Goal: Task Accomplishment & Management: Manage account settings

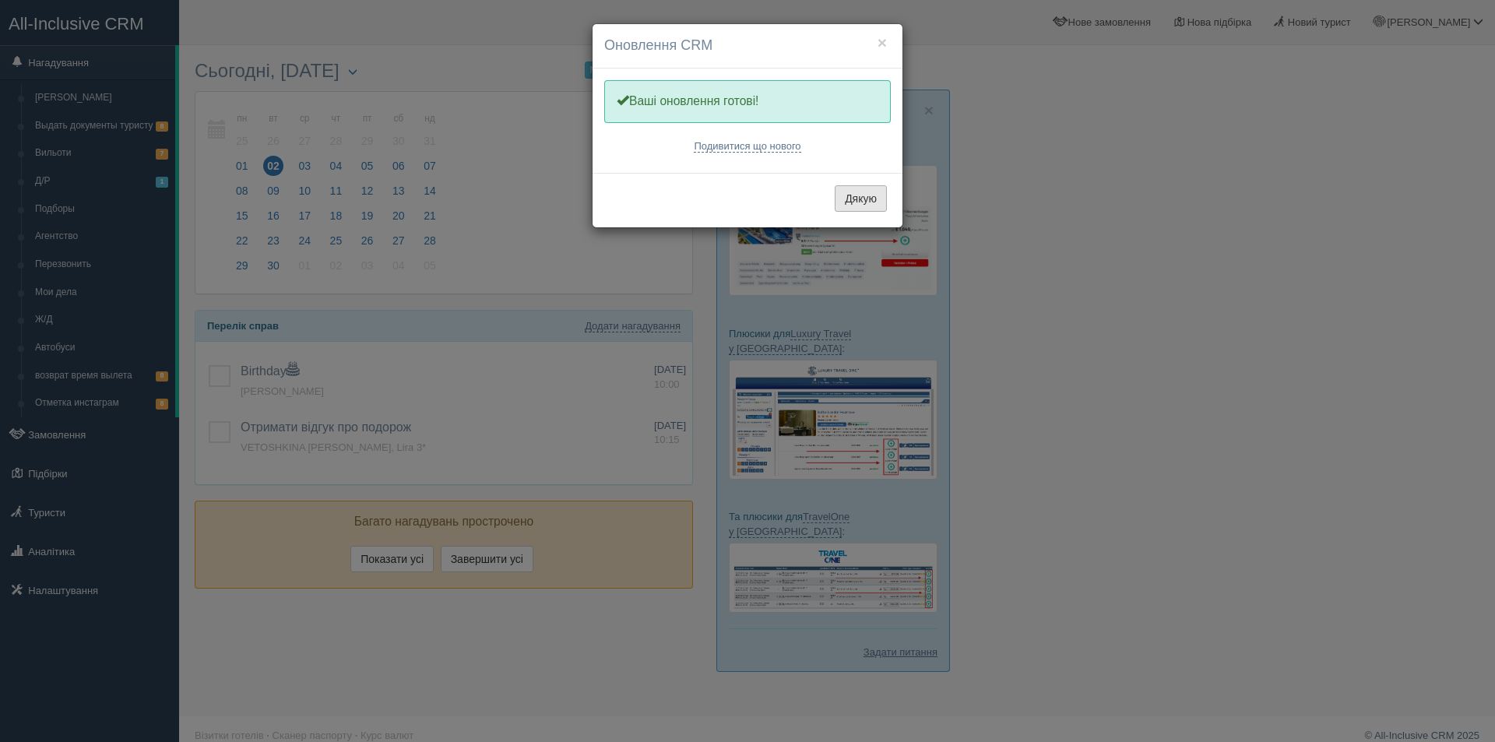
click at [861, 189] on button "Дякую" at bounding box center [861, 198] width 52 height 26
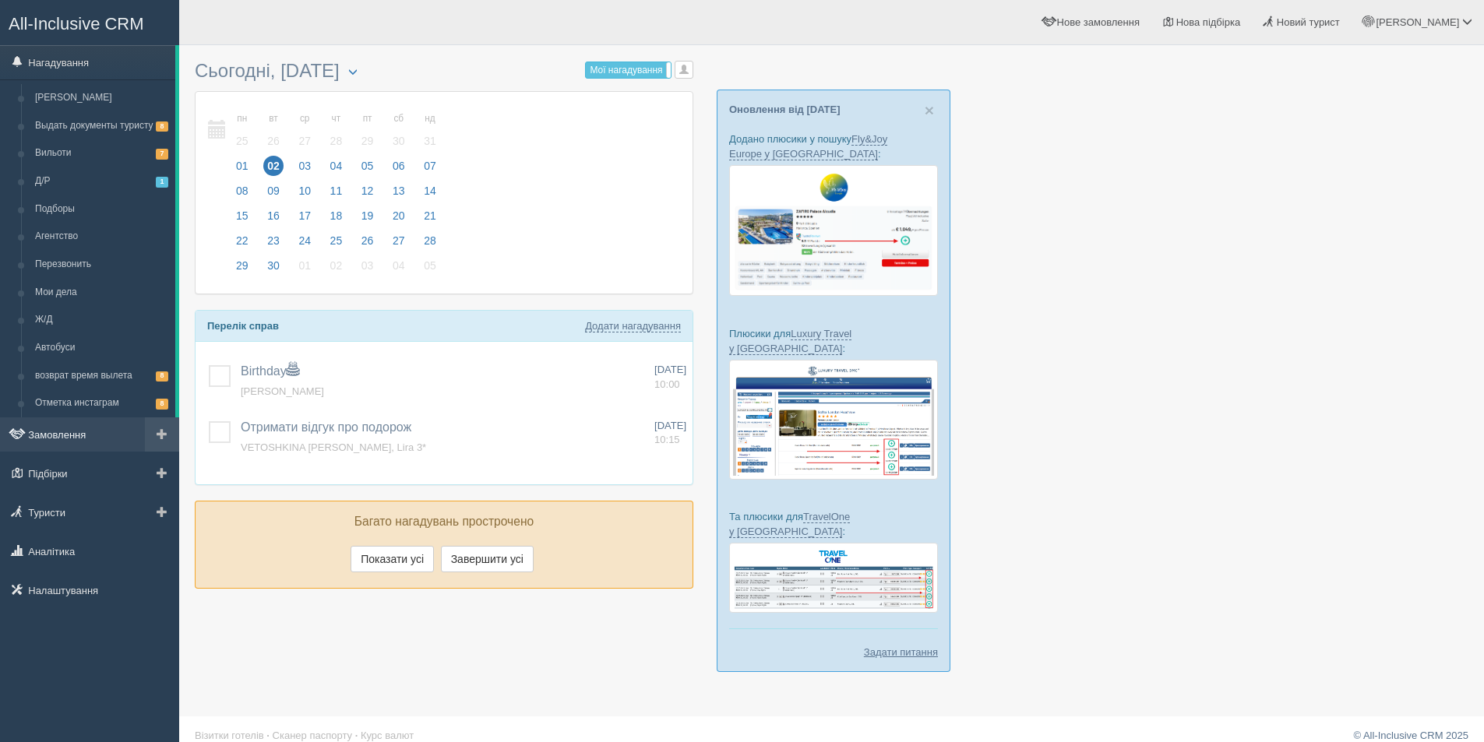
click at [66, 442] on link "Замовлення" at bounding box center [89, 434] width 179 height 34
click at [79, 435] on link "Замовлення" at bounding box center [89, 434] width 179 height 34
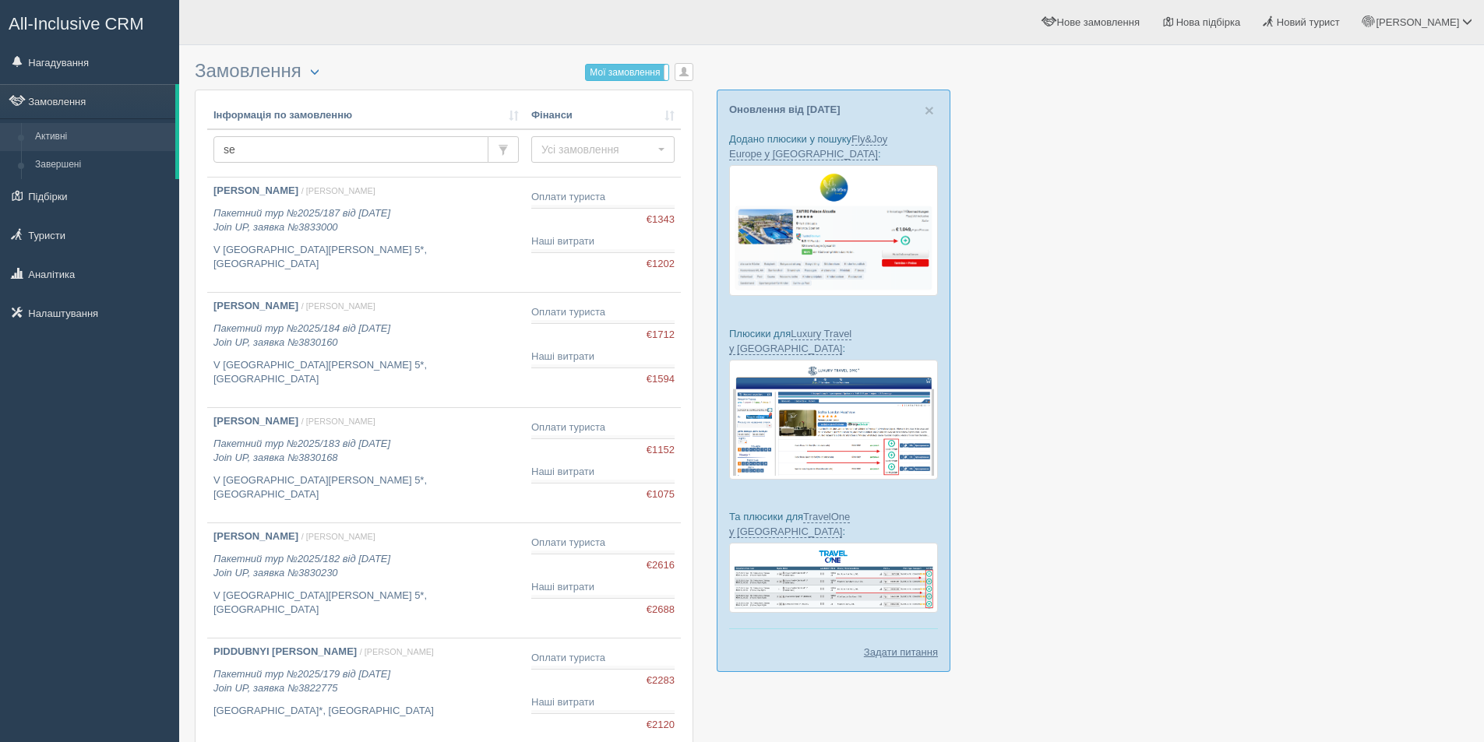
type input "ser"
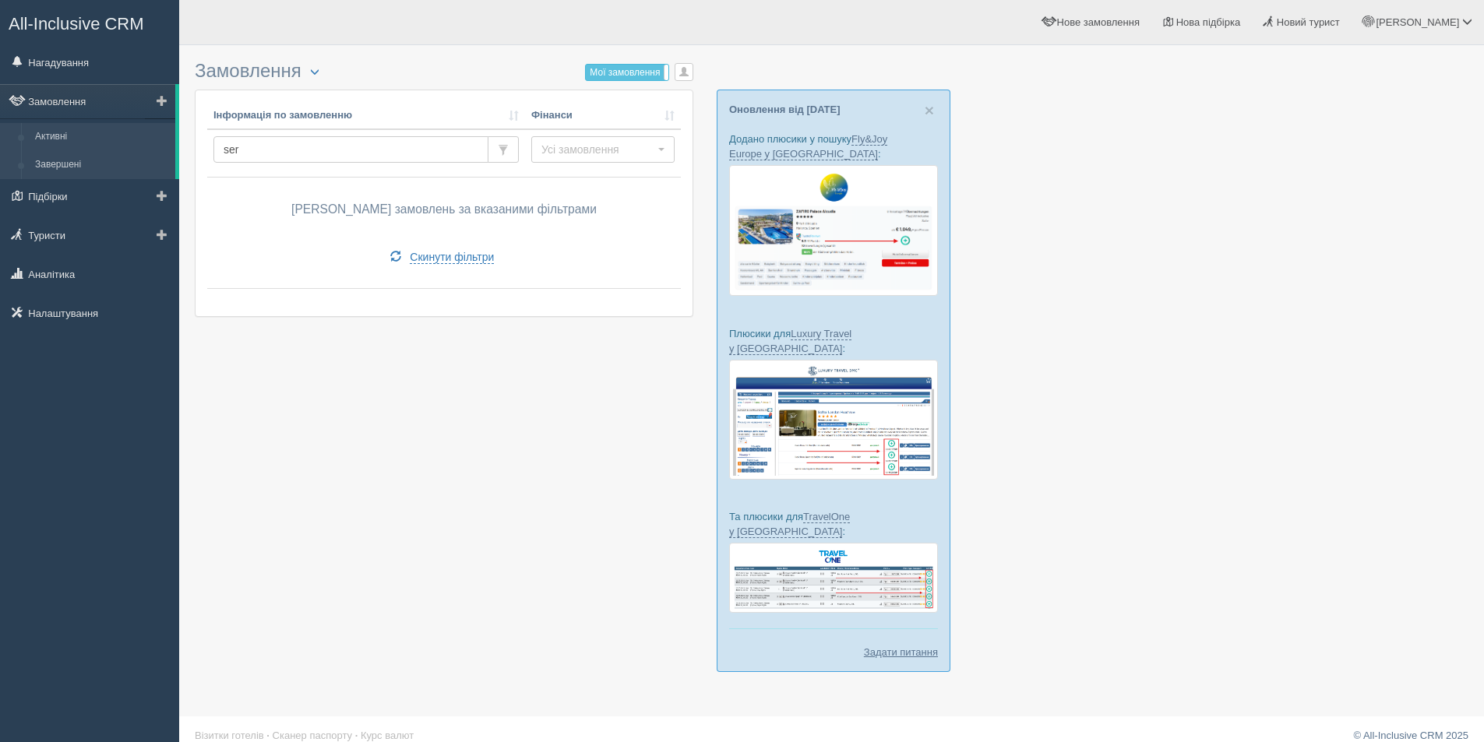
click at [83, 160] on link "Завершені" at bounding box center [101, 165] width 147 height 28
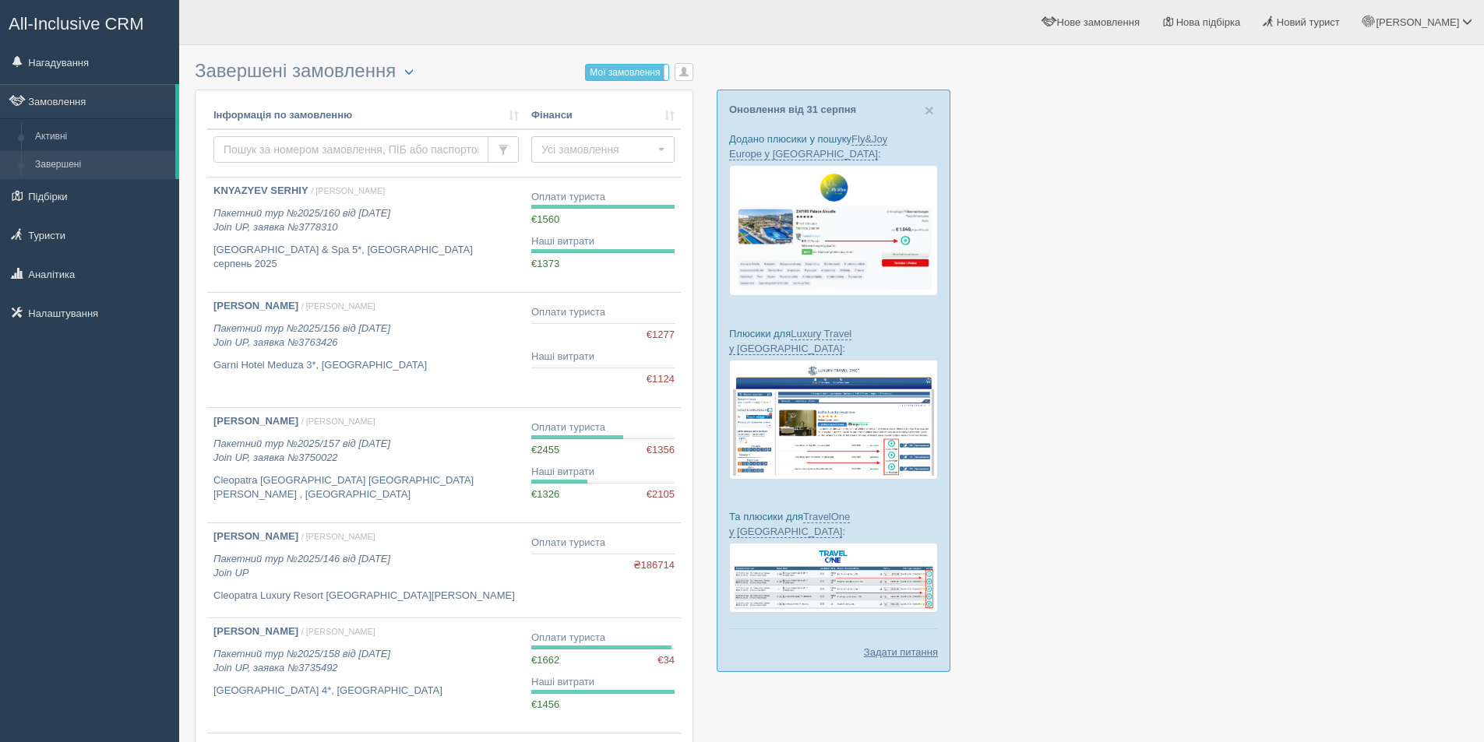
drag, startPoint x: 0, startPoint y: 0, endPoint x: 277, endPoint y: 150, distance: 315.0
click at [276, 150] on input "text" at bounding box center [350, 149] width 275 height 26
type input "ser"
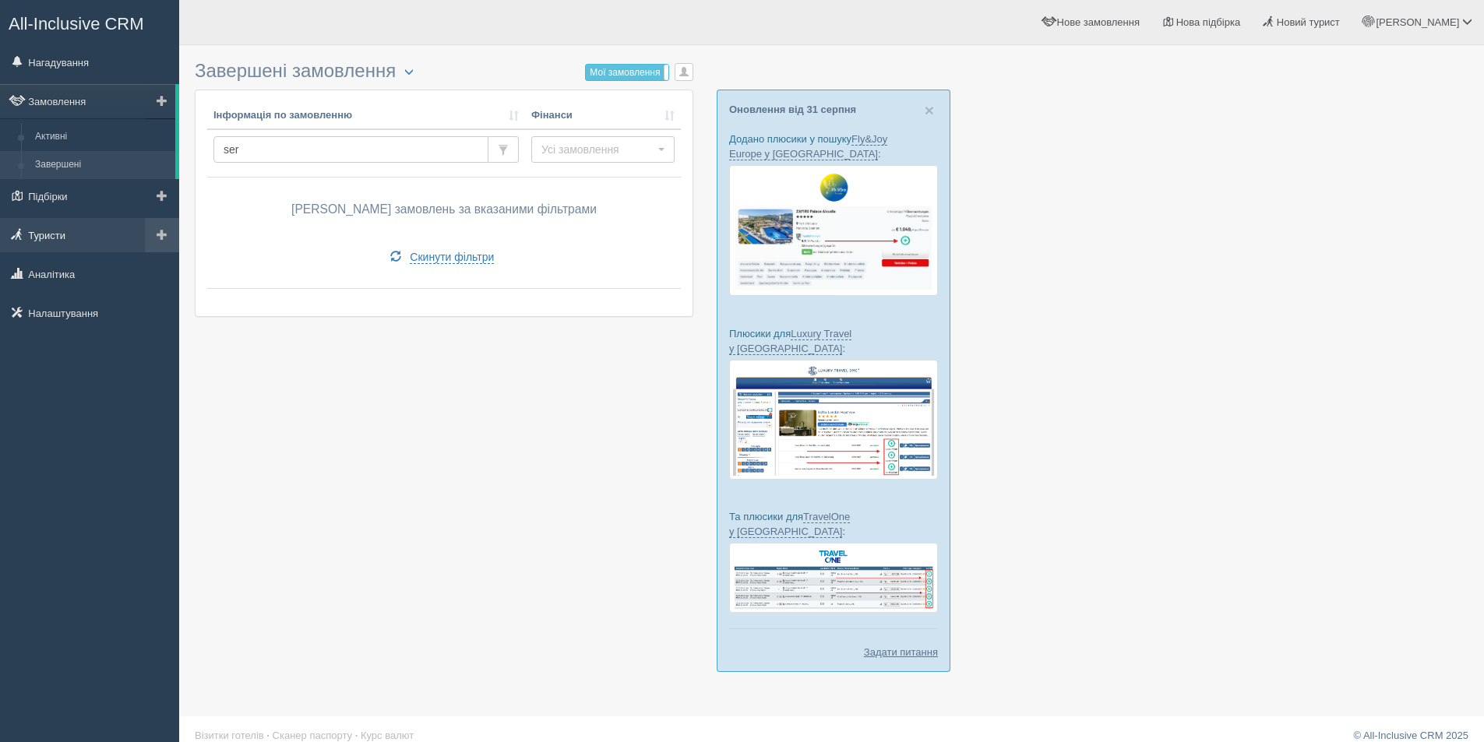
click at [76, 234] on link "Туристи" at bounding box center [89, 235] width 179 height 34
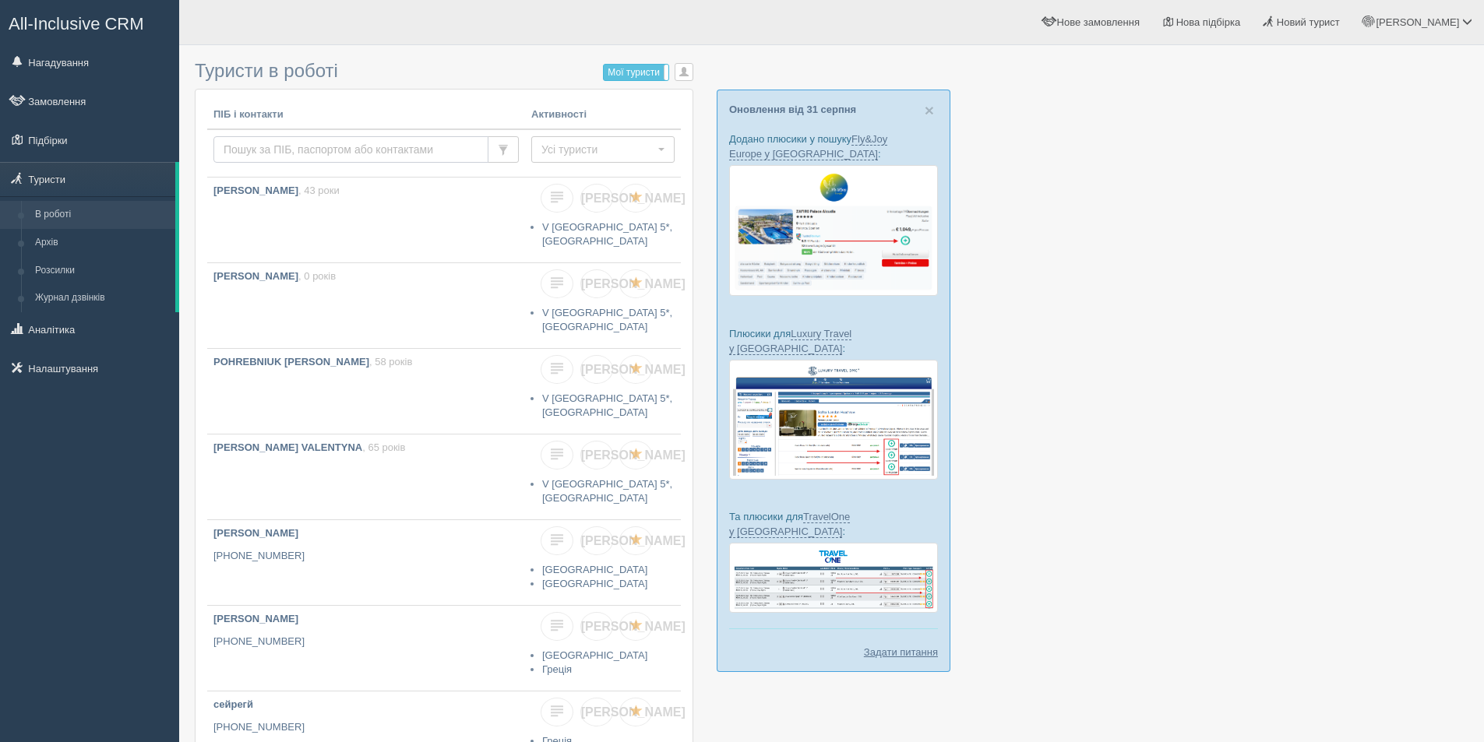
click at [311, 153] on input "text" at bounding box center [350, 149] width 275 height 26
type input "goncha"
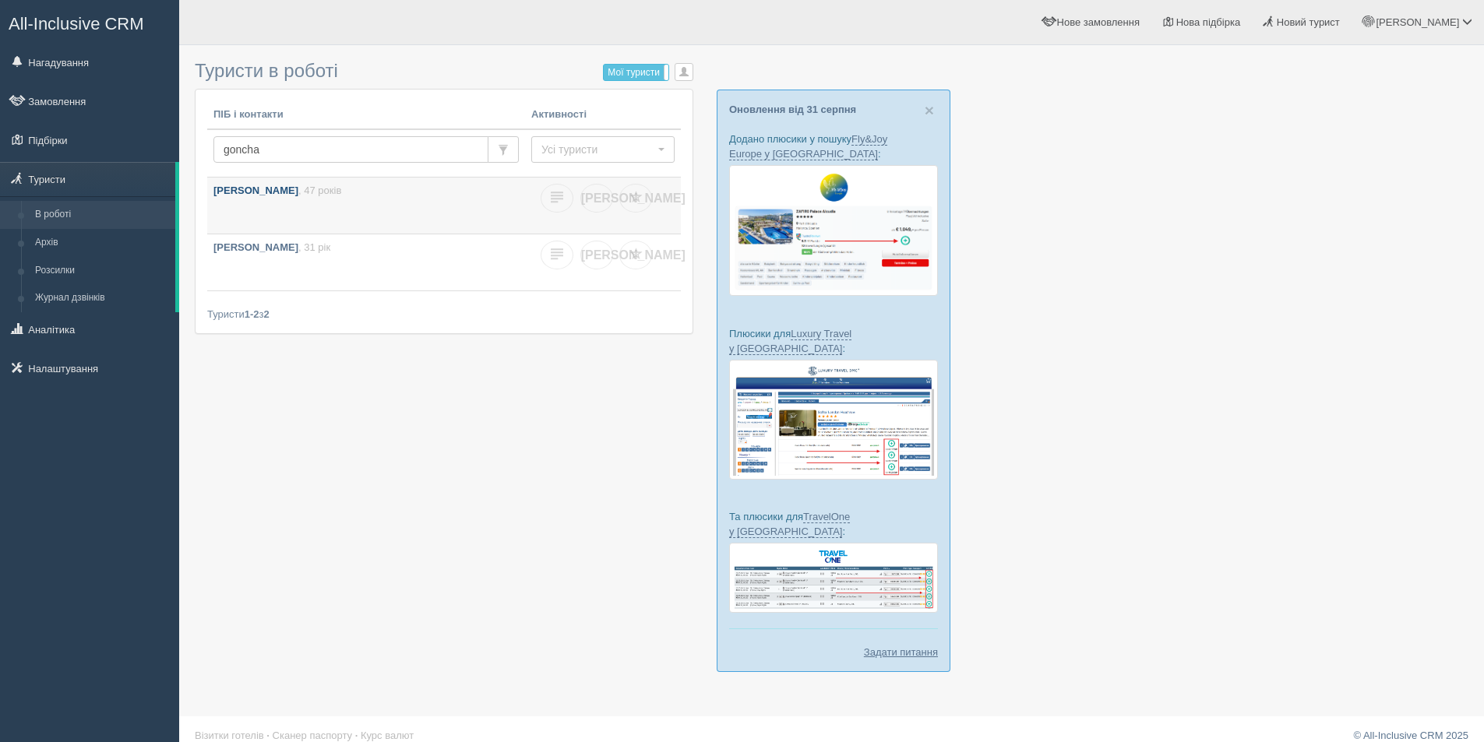
click at [401, 202] on link "[PERSON_NAME] , 47 років" at bounding box center [366, 206] width 318 height 56
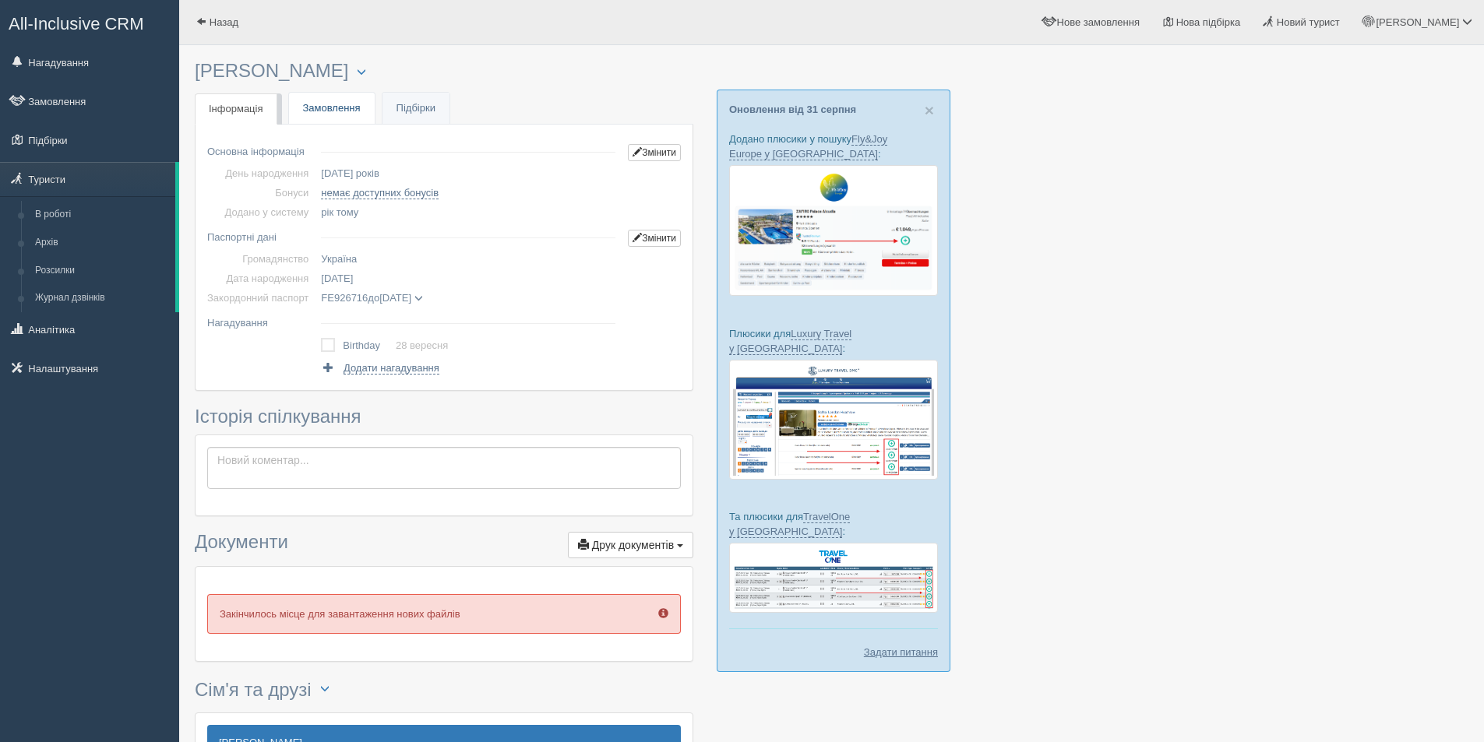
click at [339, 100] on link "Замовлення" at bounding box center [332, 109] width 86 height 32
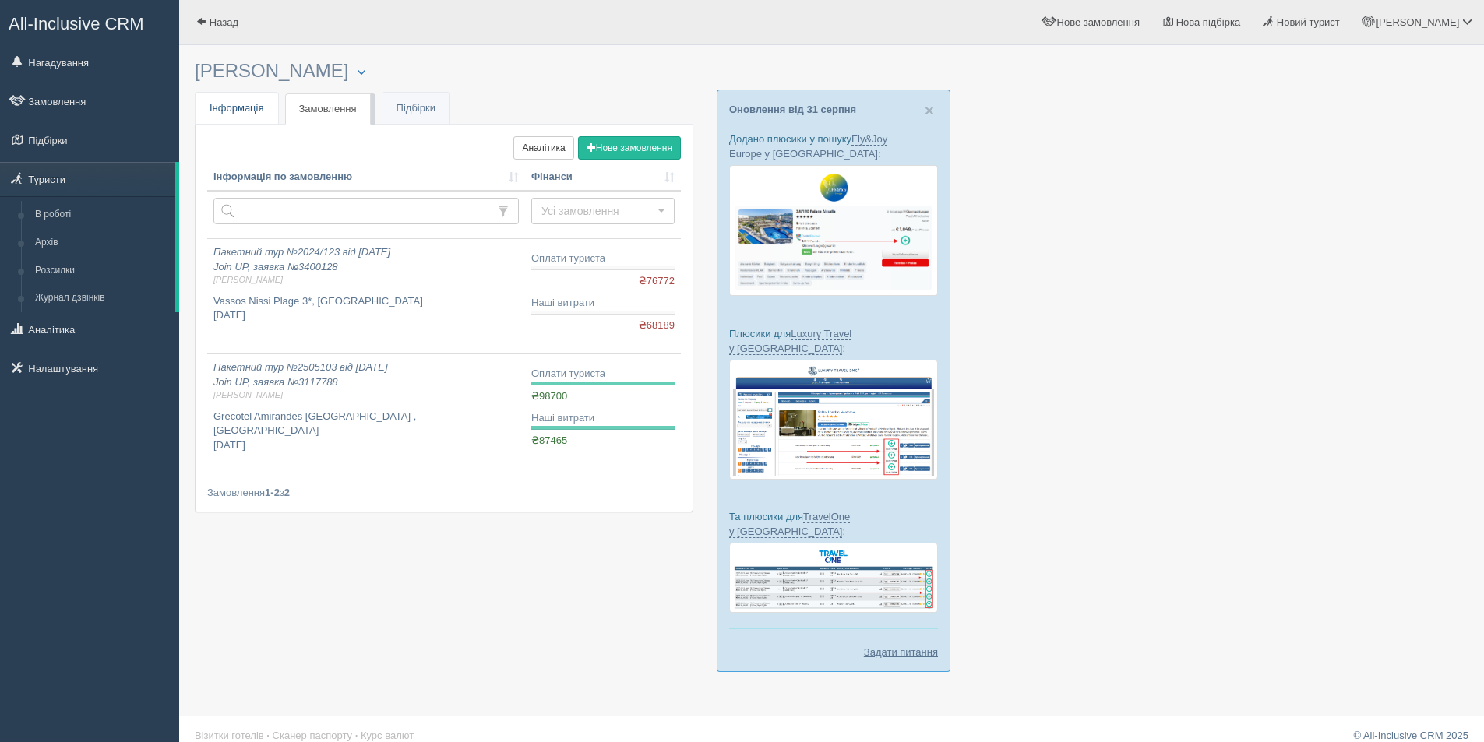
click at [233, 107] on span "Інформація" at bounding box center [236, 108] width 55 height 12
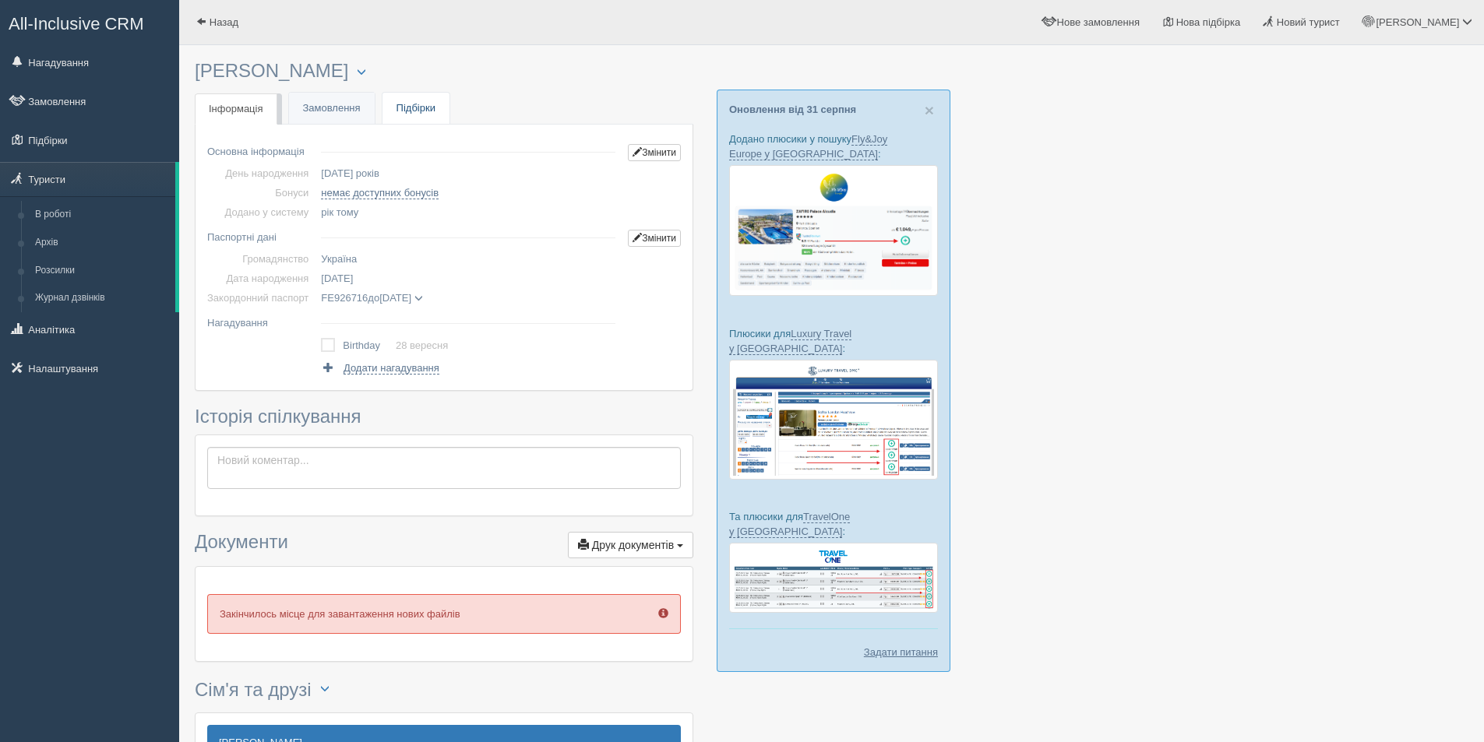
click at [408, 116] on link "Підбірки" at bounding box center [415, 109] width 67 height 32
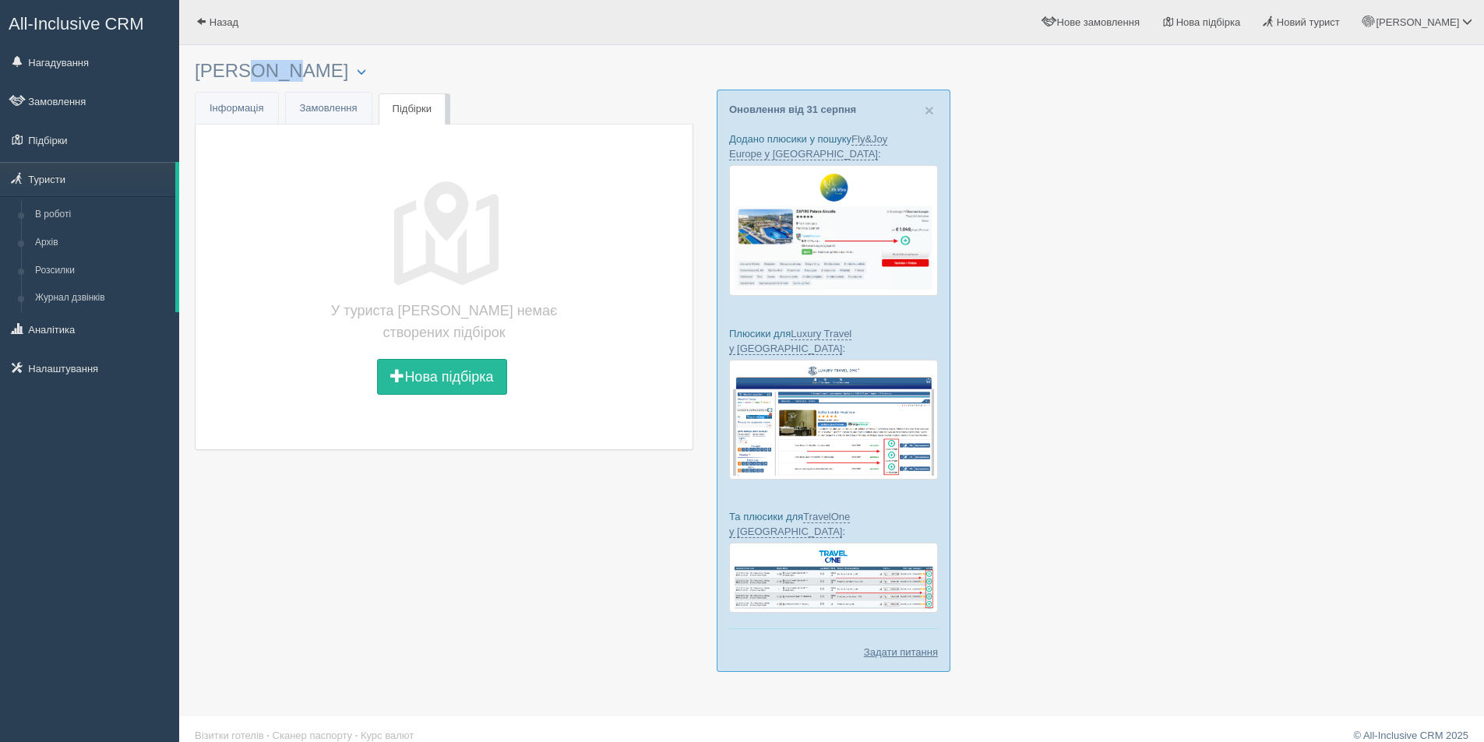
drag, startPoint x: 199, startPoint y: 67, endPoint x: 249, endPoint y: 67, distance: 49.8
click at [249, 67] on h3 "GONCHARUK SERGIY Менеджер: Дарина Гайдай Відправити до архіву Взяти в роботу Жу…" at bounding box center [444, 71] width 498 height 21
click at [264, 103] on link "Інфо Інформація" at bounding box center [236, 109] width 83 height 32
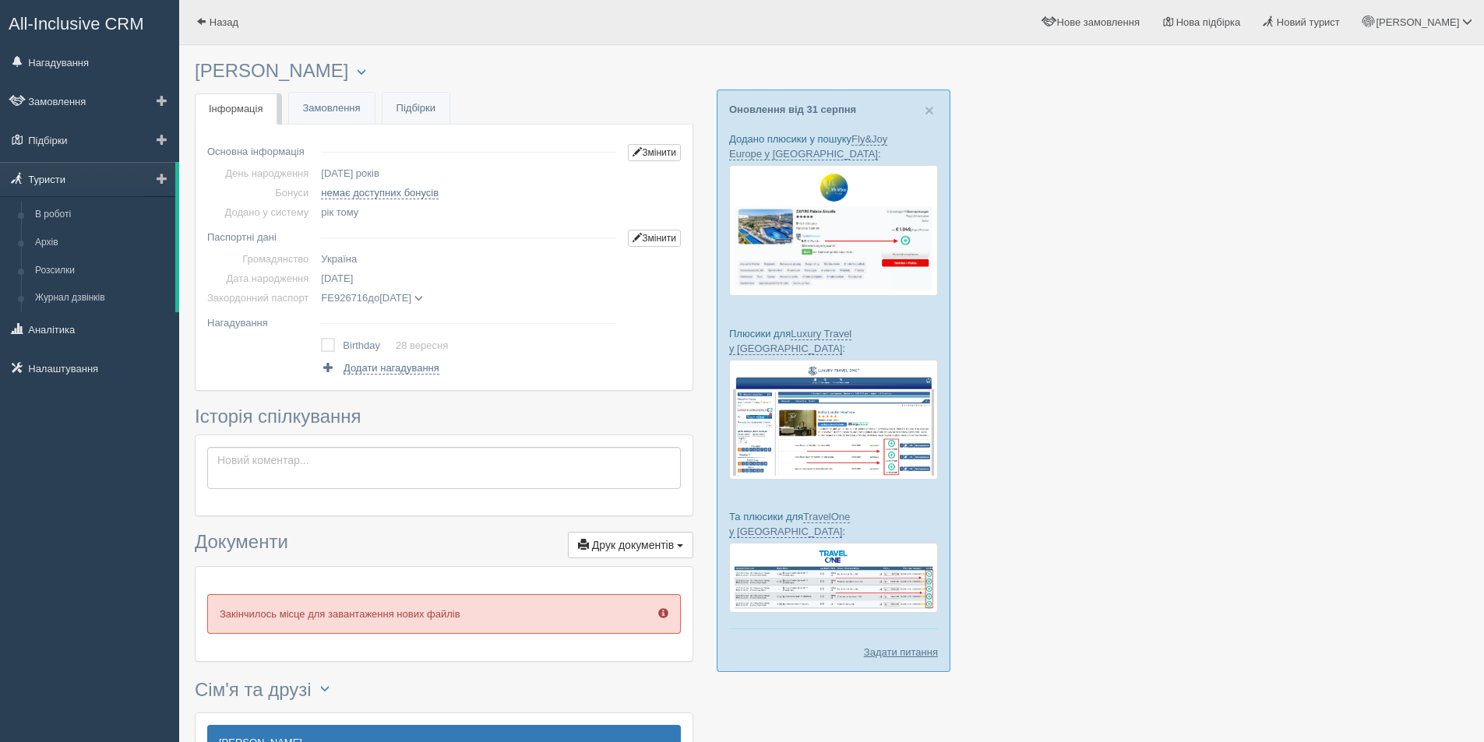
click at [111, 179] on link "Туристи" at bounding box center [87, 179] width 175 height 34
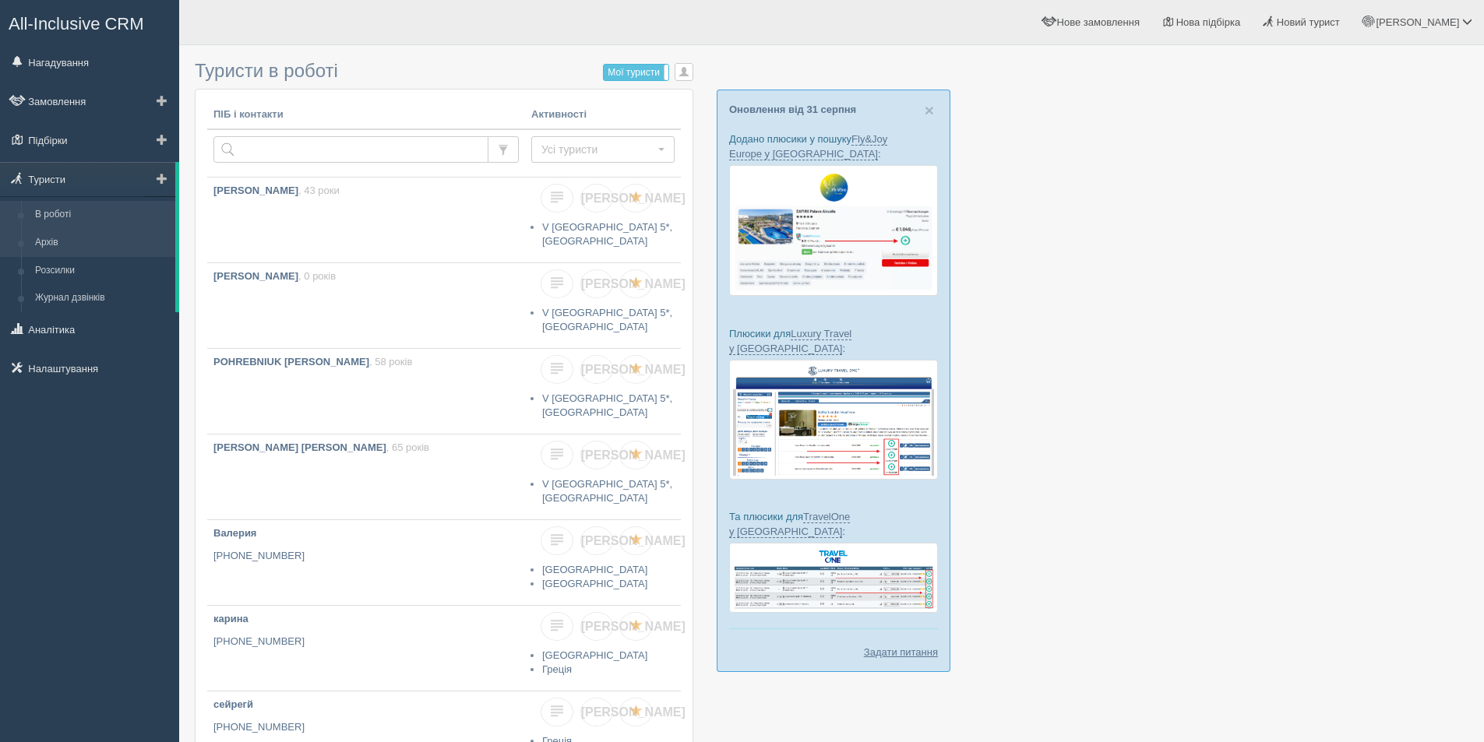
click at [75, 247] on link "Архів" at bounding box center [101, 243] width 147 height 28
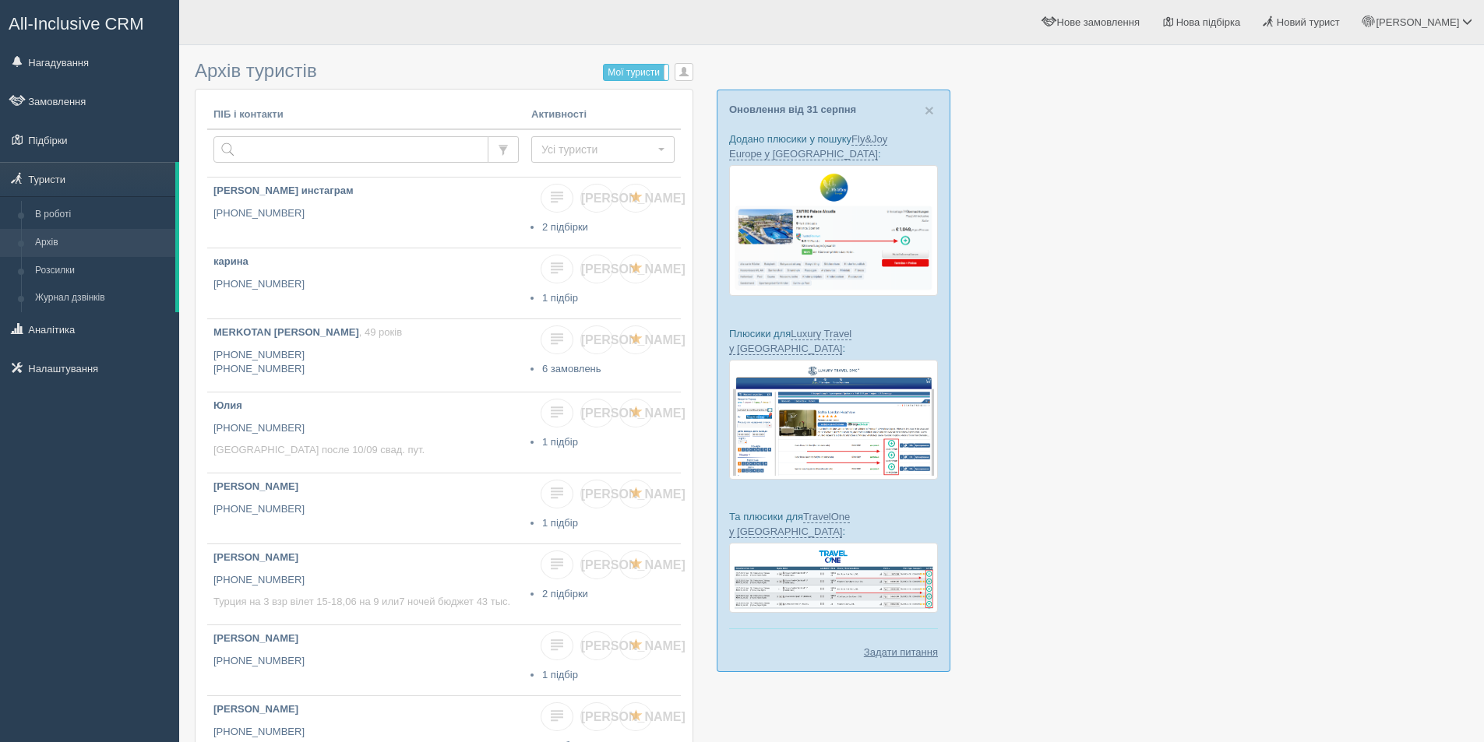
click at [272, 153] on input "text" at bounding box center [350, 149] width 275 height 26
type input "cthutq"
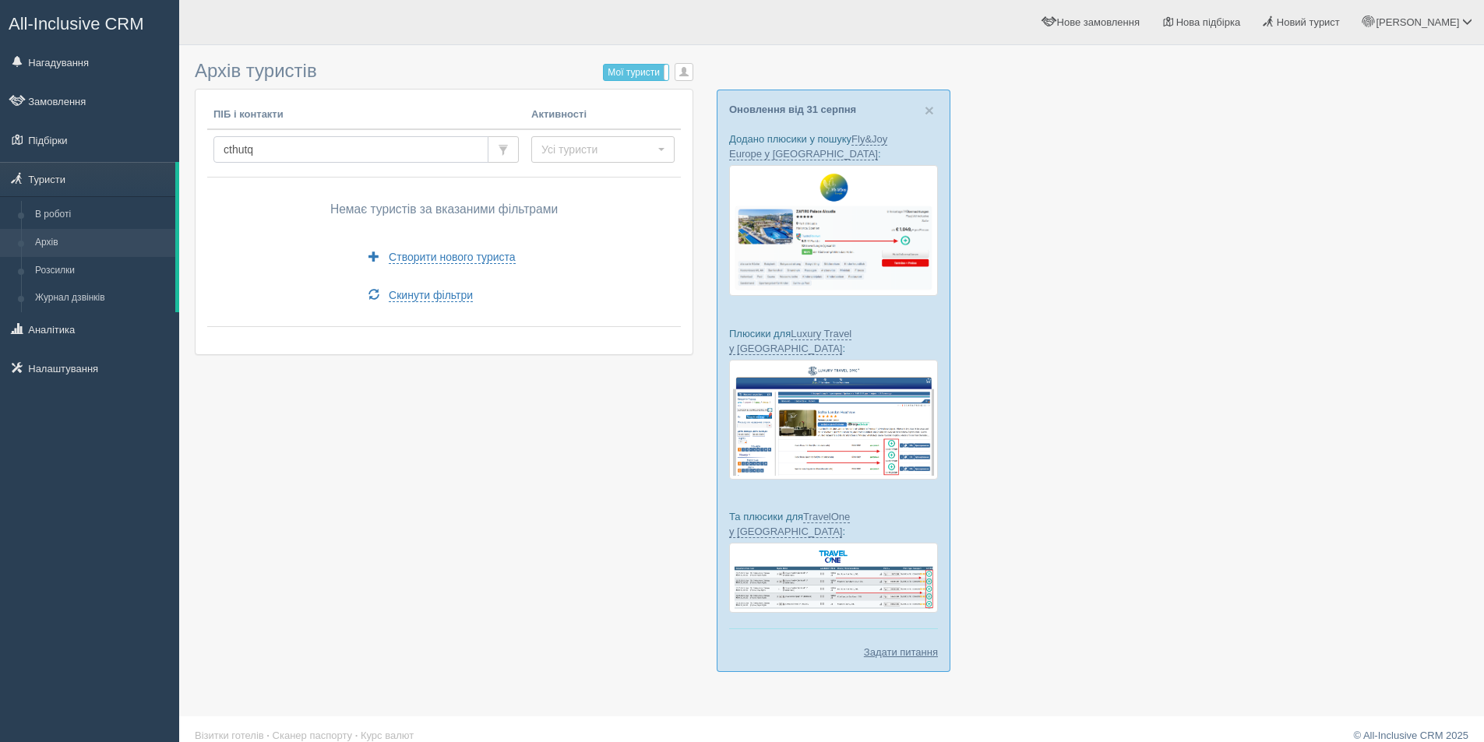
drag, startPoint x: 0, startPoint y: 0, endPoint x: 207, endPoint y: 153, distance: 257.3
click at [207, 153] on td "cthutq" at bounding box center [366, 153] width 318 height 48
type input "сергей"
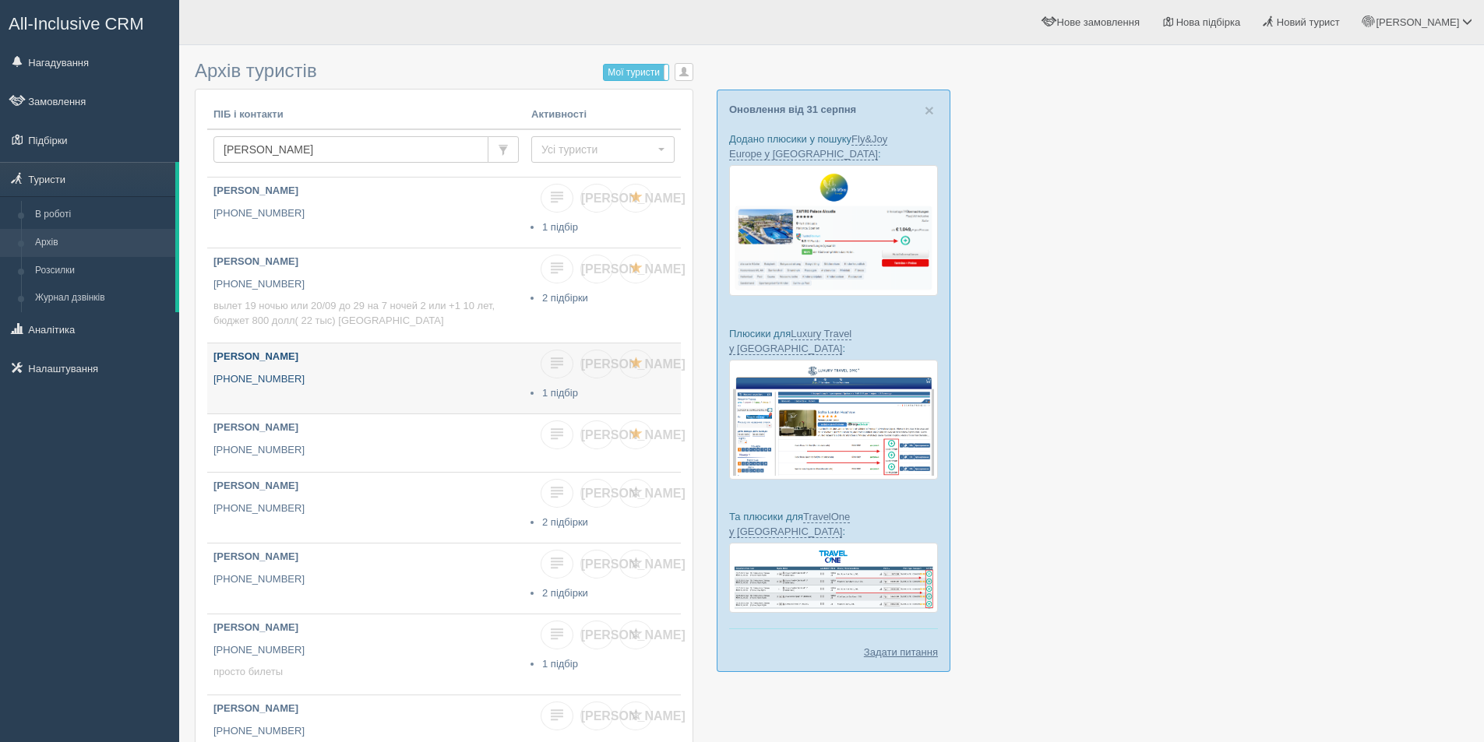
click at [345, 387] on link "гончар сергей +380 67 484 4236" at bounding box center [366, 378] width 318 height 70
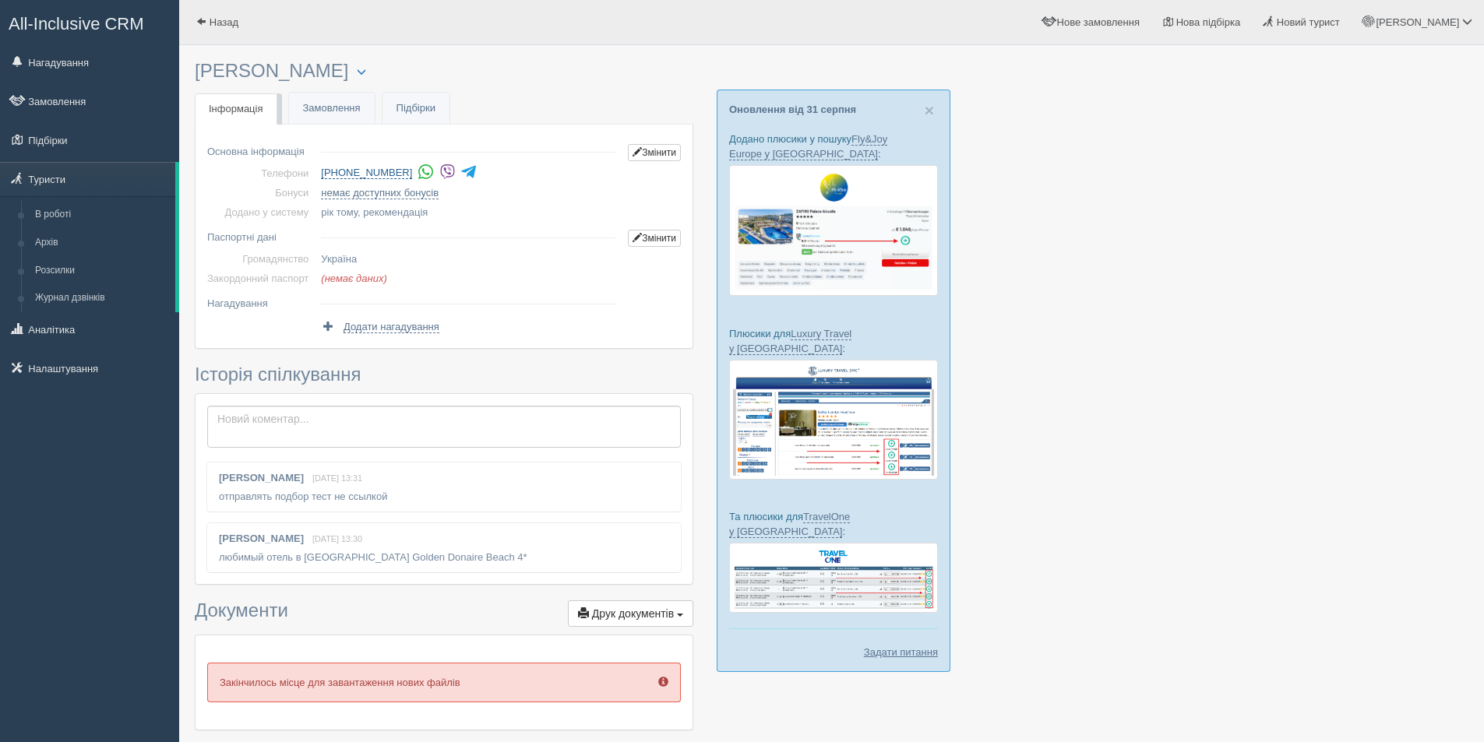
drag, startPoint x: 320, startPoint y: 162, endPoint x: 402, endPoint y: 170, distance: 82.1
click at [402, 170] on tbody "Основна інформація Змінити Телефони +380 67 484 4236 Дзвінок туристу... Заверши…" at bounding box center [443, 179] width 473 height 86
click at [530, 329] on div "Додати нагадування" at bounding box center [471, 324] width 301 height 19
drag, startPoint x: 404, startPoint y: 155, endPoint x: 334, endPoint y: 167, distance: 71.2
click at [334, 167] on tbody "Основна інформація Змінити Телефони +380 67 484 4236 Дзвінок туристу... Заверши…" at bounding box center [443, 179] width 473 height 86
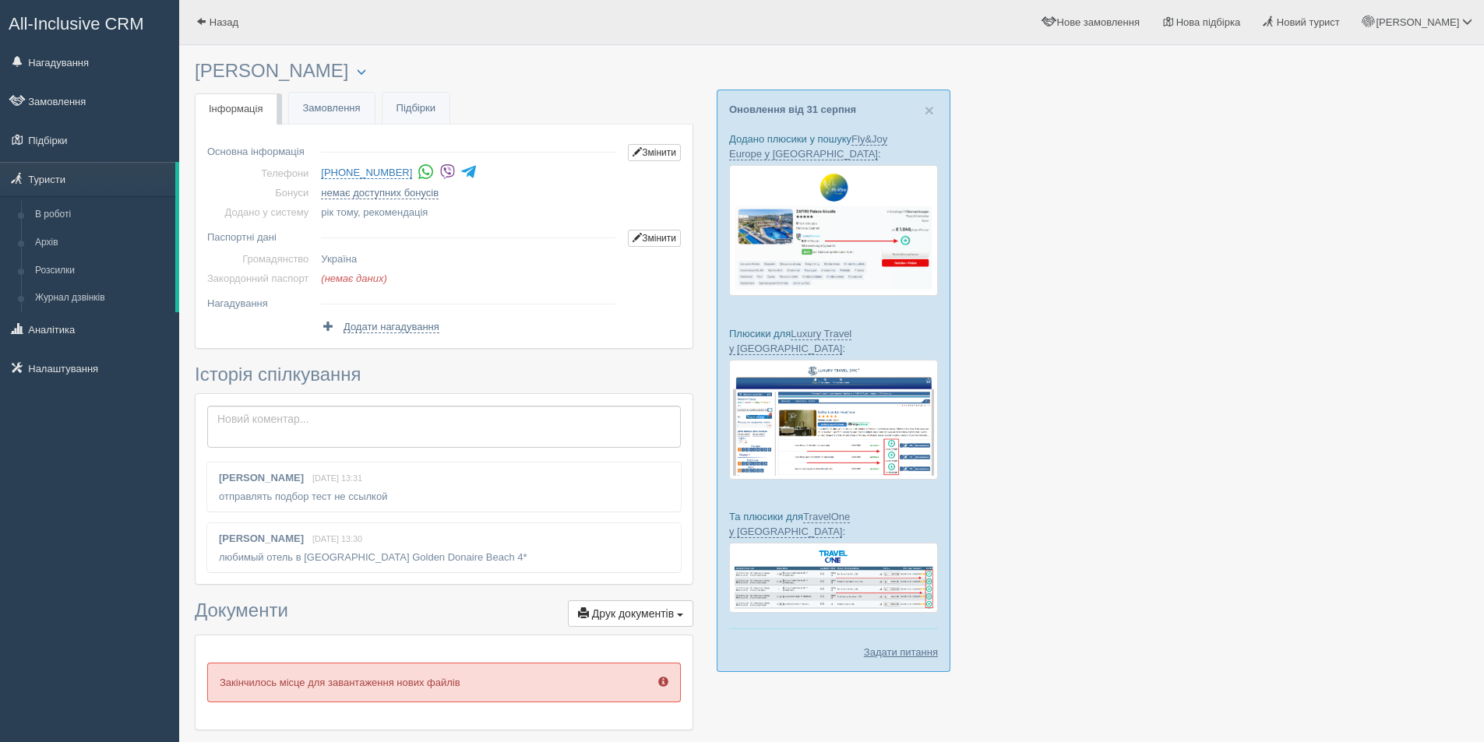
click at [312, 158] on td "Основна інформація" at bounding box center [260, 149] width 107 height 27
copy li "380 67 484 4236 Дзвінок туристу... Завершити"
drag, startPoint x: 325, startPoint y: 181, endPoint x: 414, endPoint y: 181, distance: 89.6
click at [414, 181] on li "+380 67 484 4236 Дзвінок туристу... Завершити" at bounding box center [471, 173] width 301 height 22
click at [68, 187] on link "Туристи" at bounding box center [87, 179] width 175 height 34
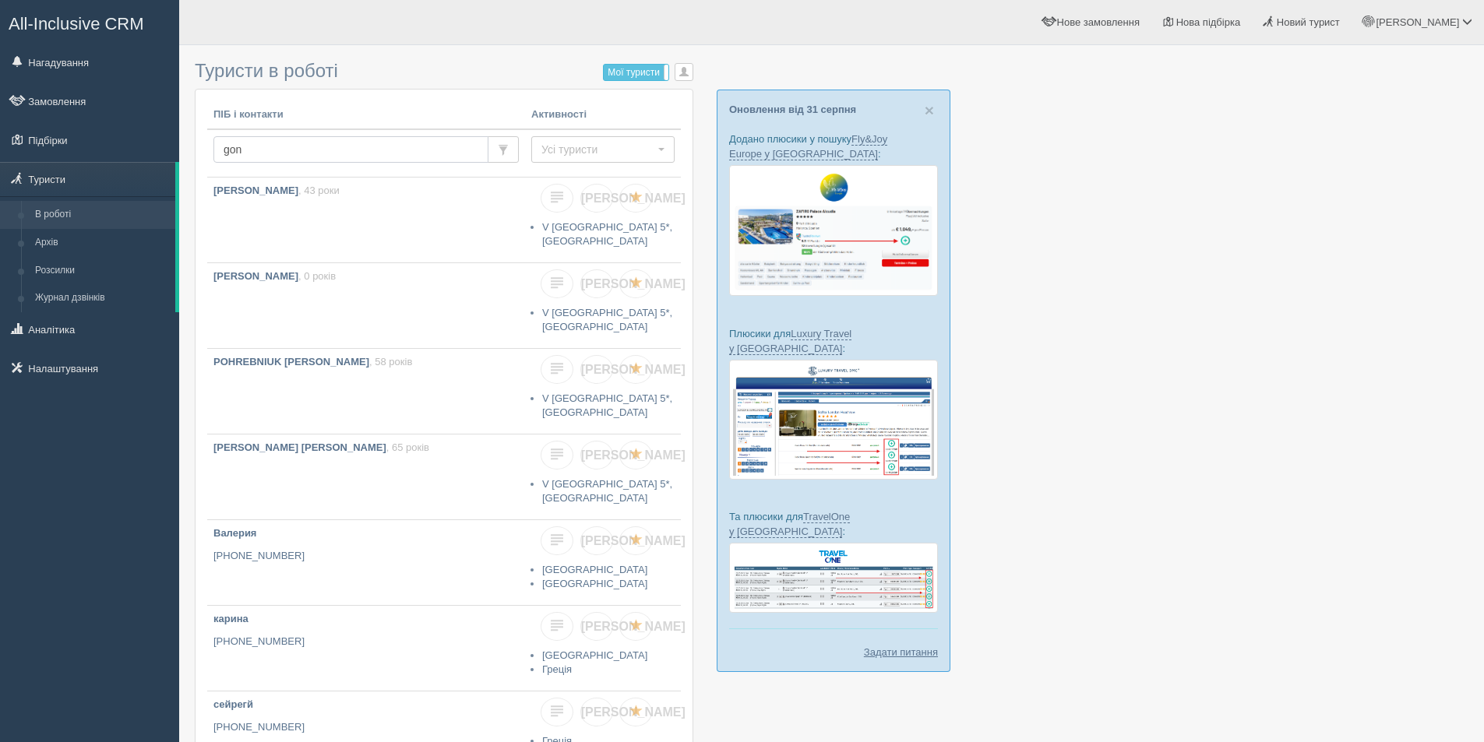
click at [306, 148] on input "gon" at bounding box center [350, 149] width 275 height 26
type input "goncha"
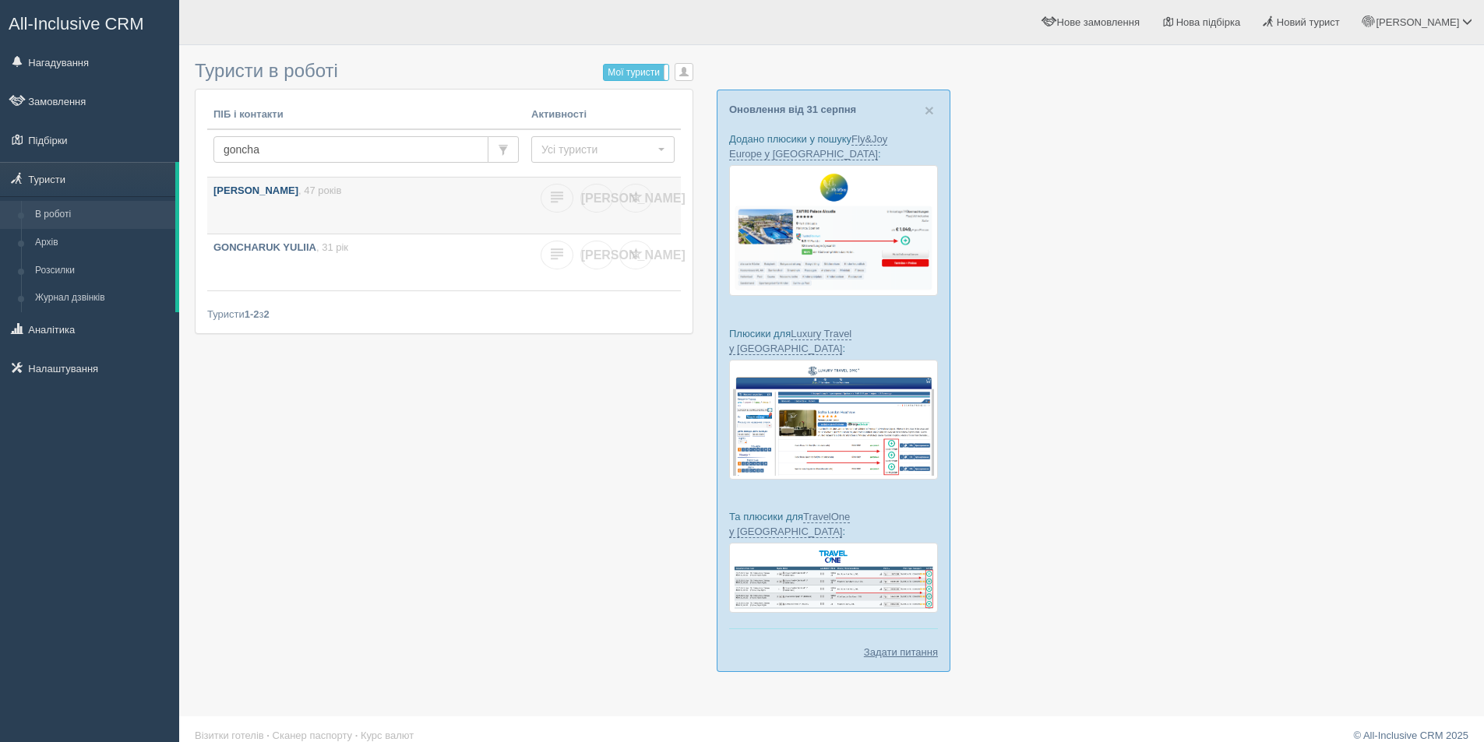
click at [382, 209] on link "GONCHARUK SERGIY , 47 років" at bounding box center [366, 206] width 318 height 56
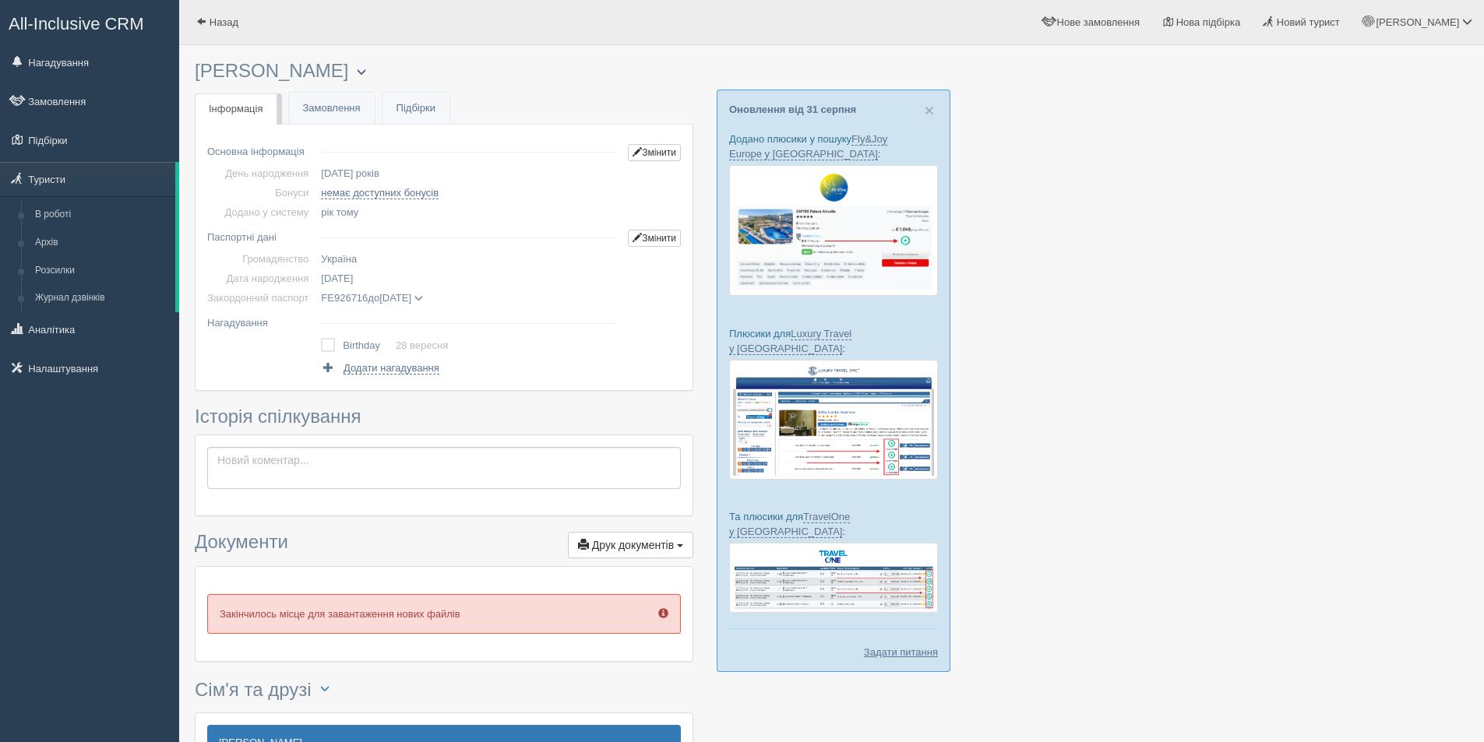
drag, startPoint x: 413, startPoint y: 76, endPoint x: 406, endPoint y: 72, distance: 8.4
click at [375, 77] on button "button" at bounding box center [361, 72] width 26 height 19
click at [496, 188] on link "Об'єднати дублікати" at bounding box center [437, 187] width 177 height 26
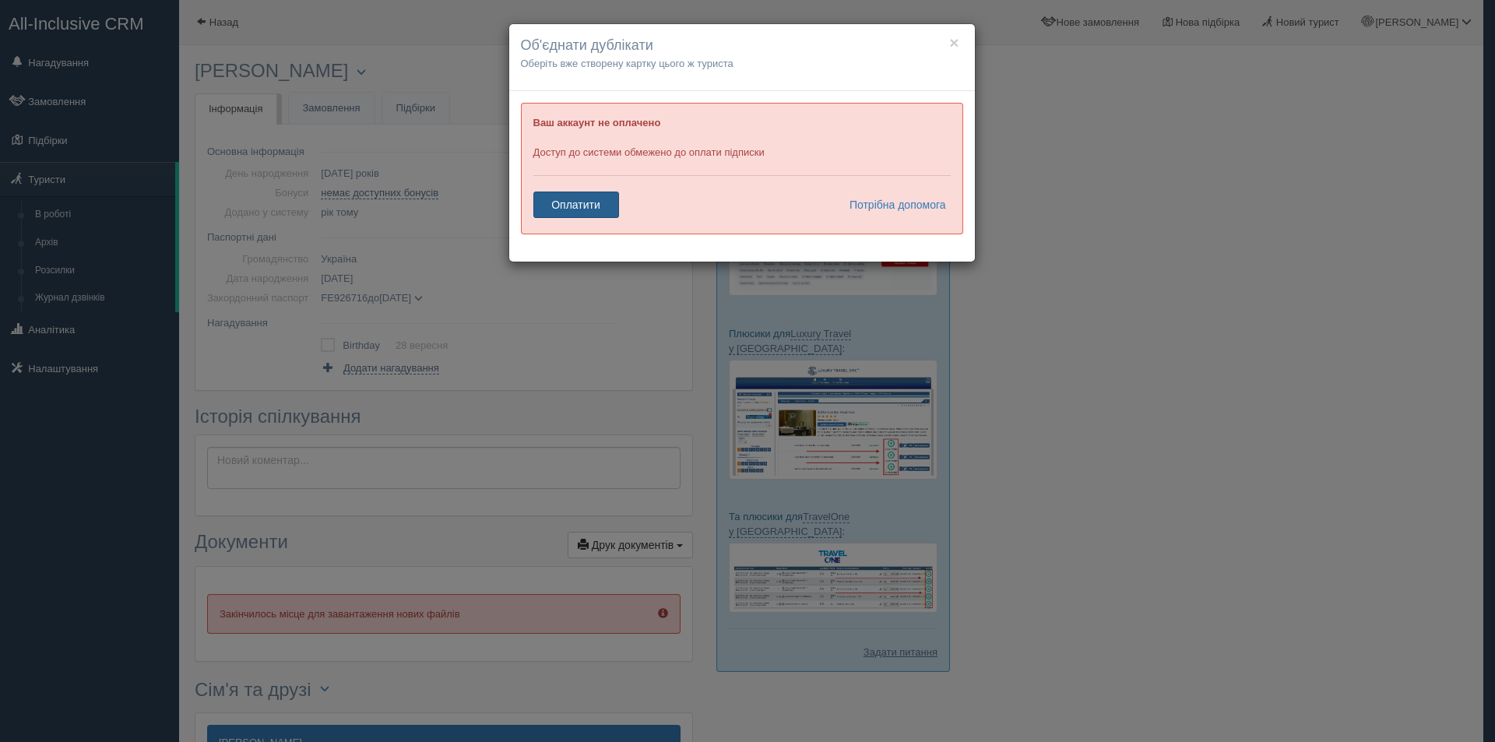
click at [595, 200] on link "Оплатити" at bounding box center [576, 205] width 86 height 26
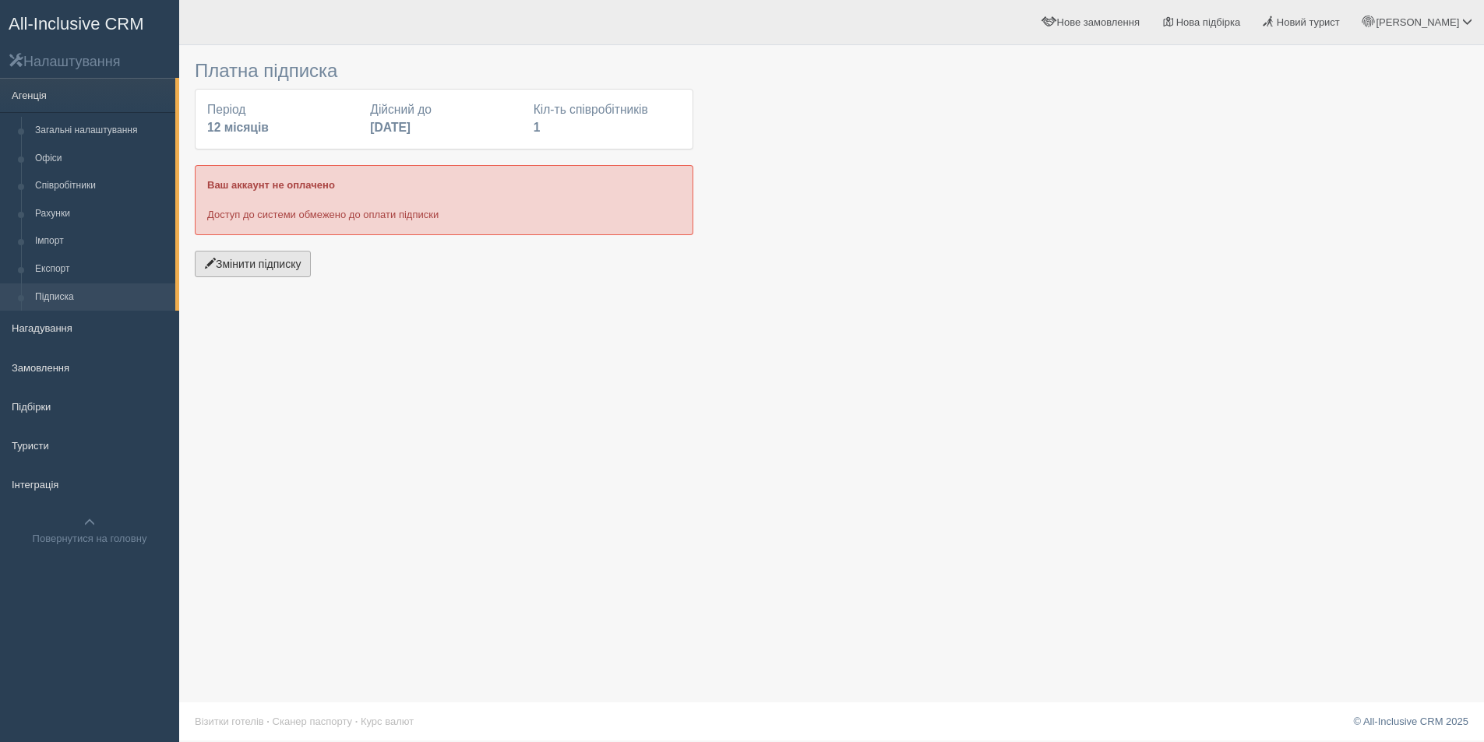
click at [287, 276] on button "Змінити підписку" at bounding box center [253, 264] width 116 height 26
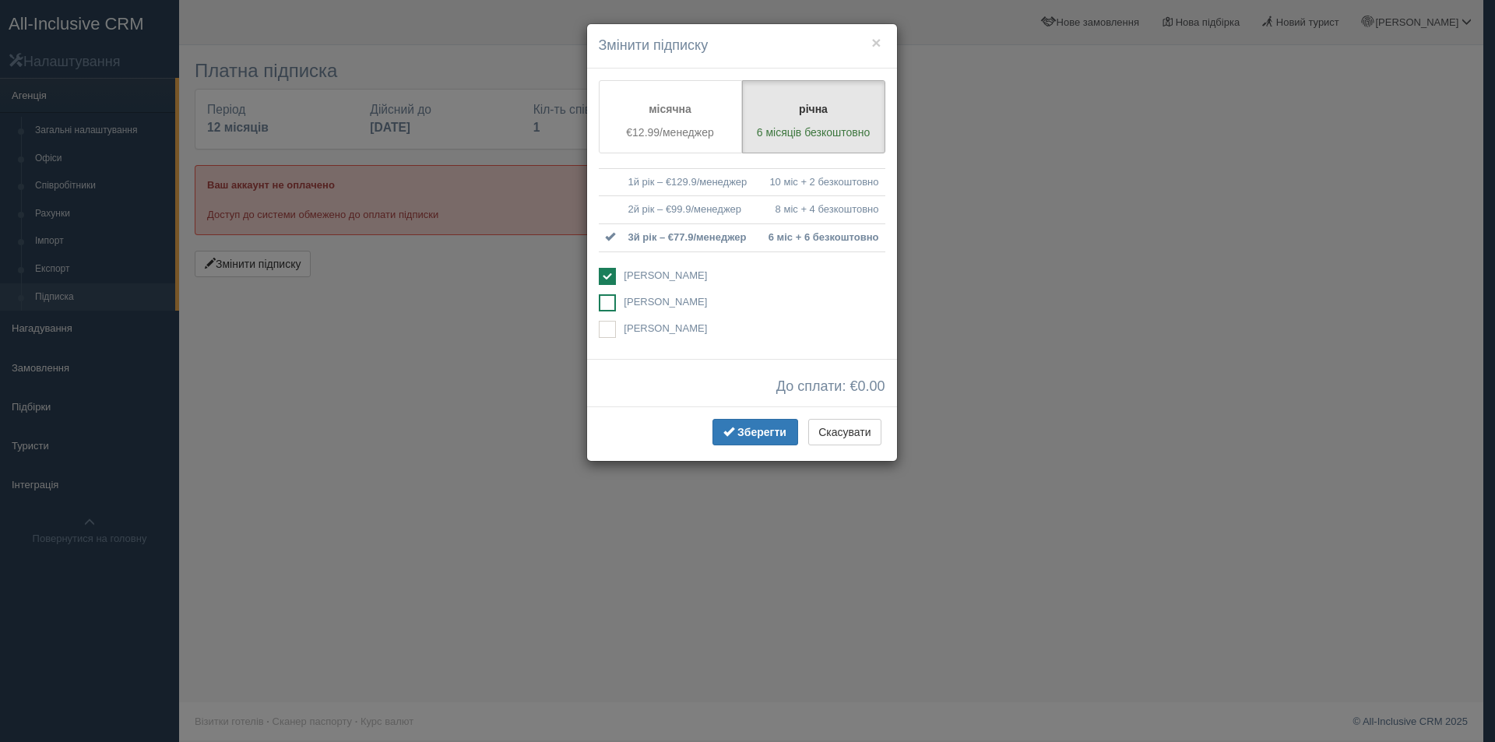
click at [633, 309] on label "[PERSON_NAME]" at bounding box center [742, 303] width 287 height 19
checkbox input "true"
click at [652, 278] on span "[PERSON_NAME]" at bounding box center [665, 275] width 83 height 12
checkbox input "false"
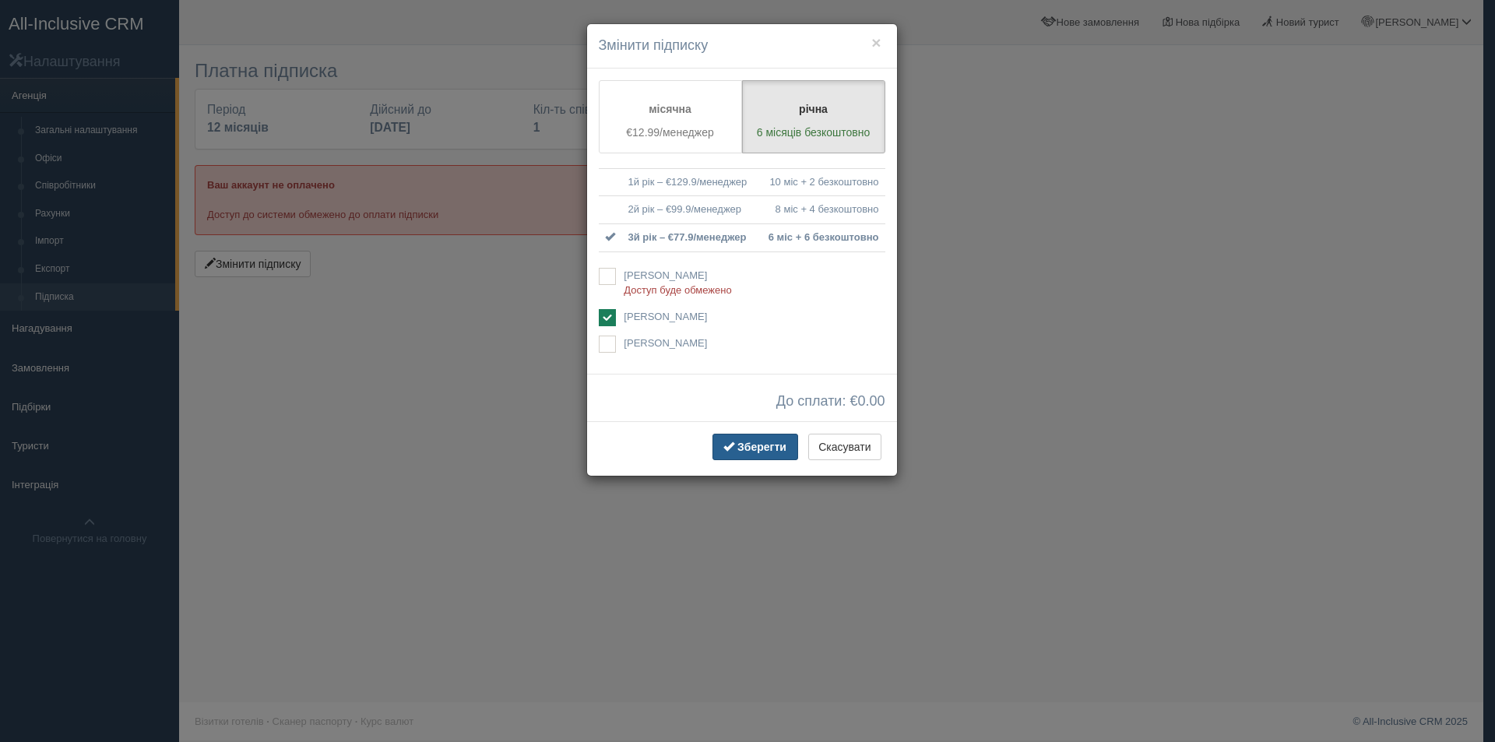
click at [748, 456] on button "Зберегти" at bounding box center [756, 447] width 86 height 26
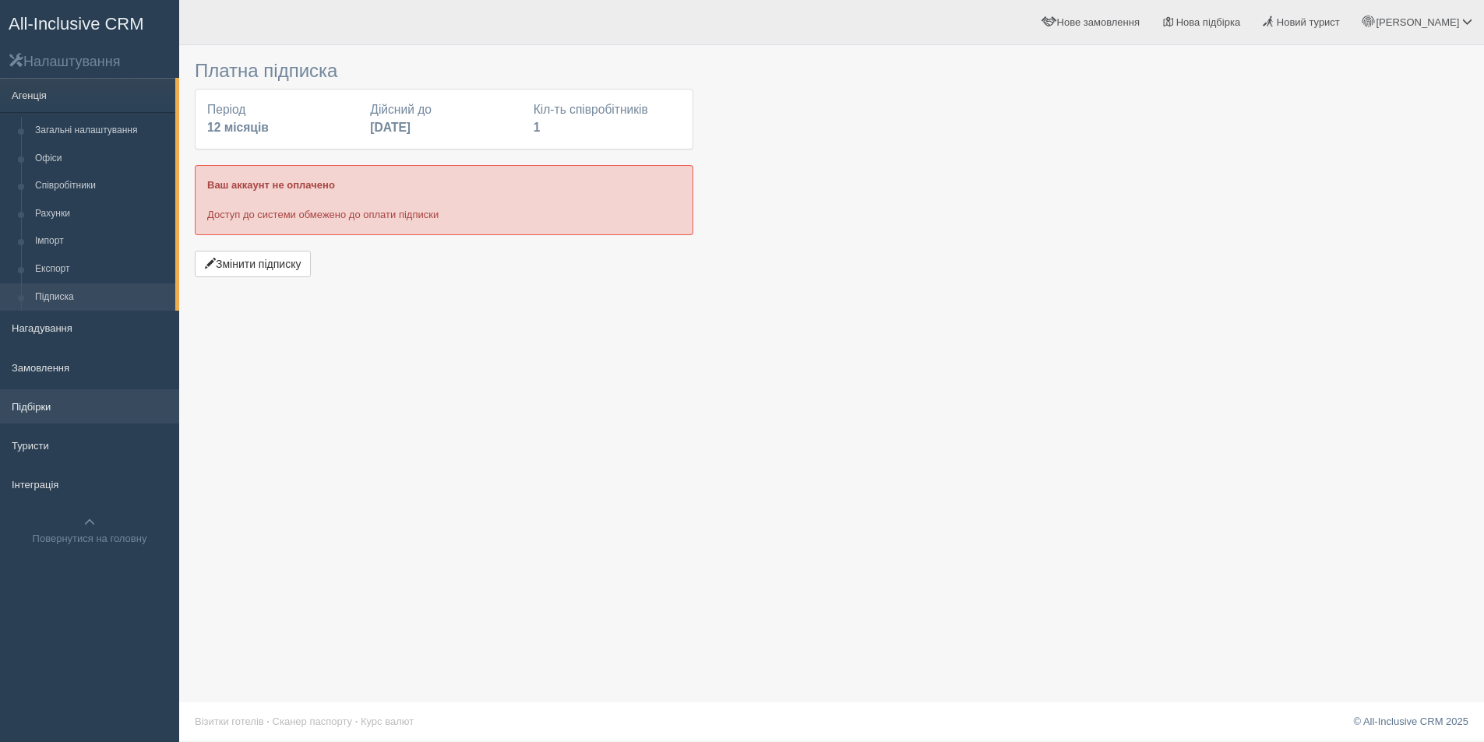
click at [52, 407] on link "Підбірки" at bounding box center [89, 406] width 179 height 34
